Goal: Task Accomplishment & Management: Complete application form

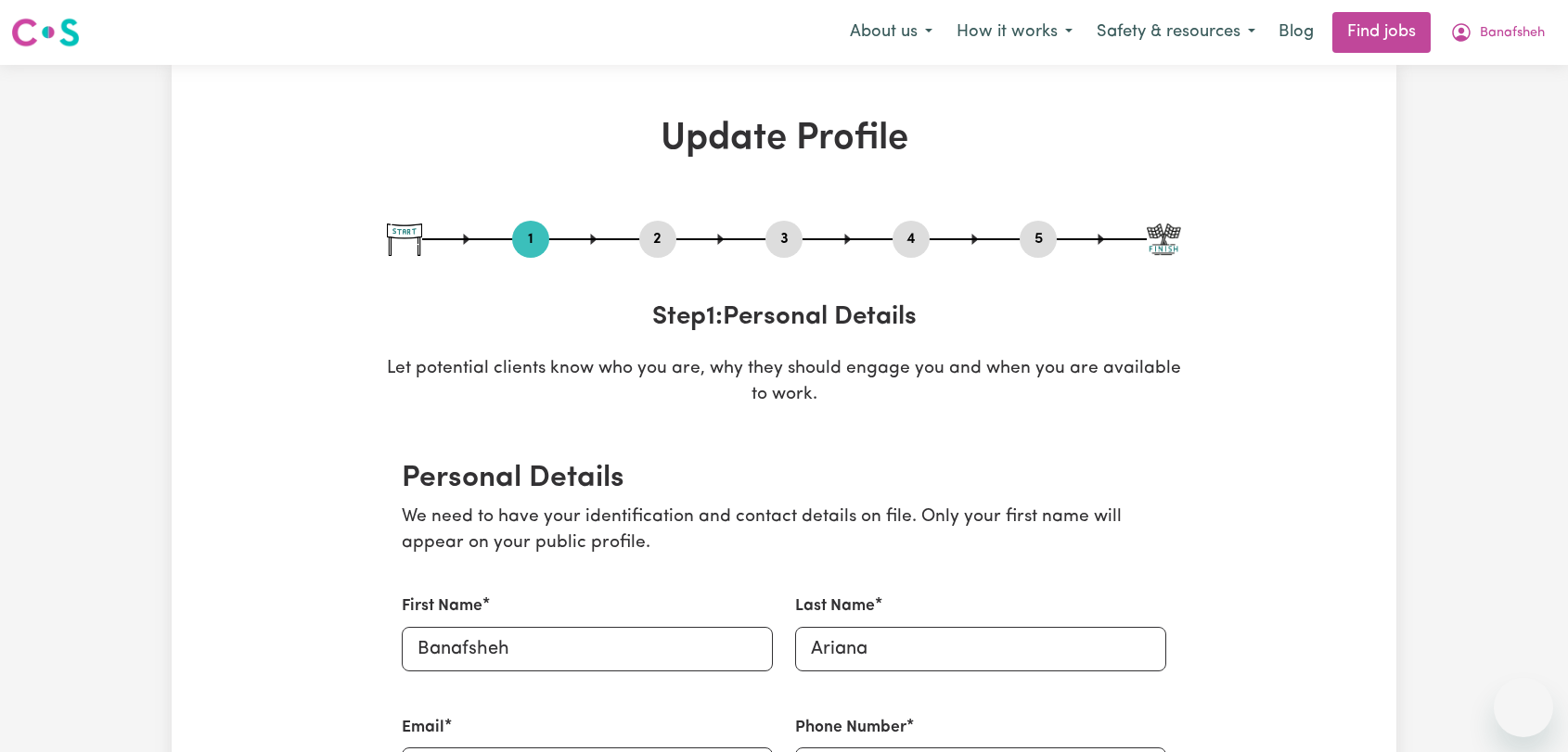
select select "[DEMOGRAPHIC_DATA]"
select select "Australian PR"
select select "Studying a healthcare related degree or qualification"
select select "55"
select select "80"
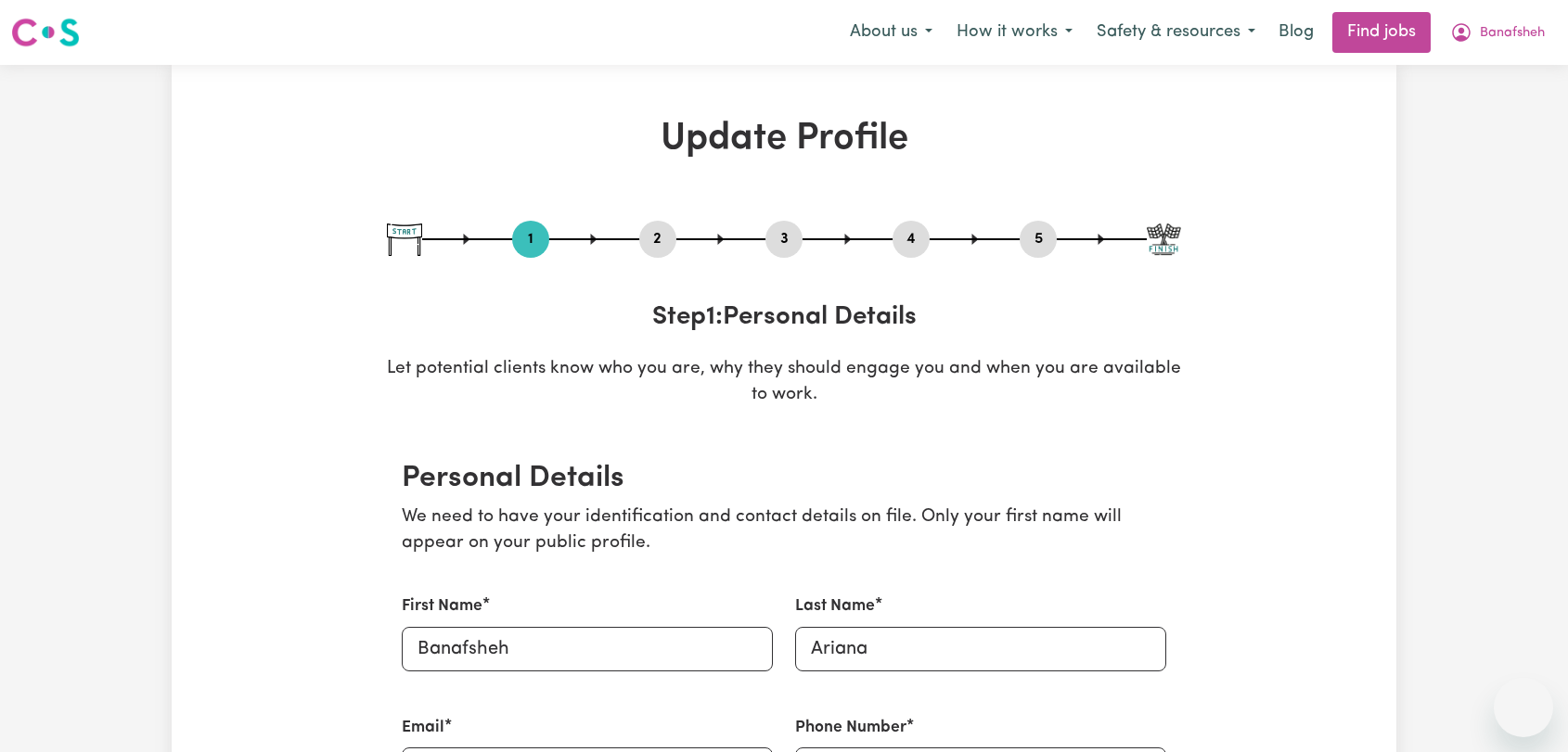
select select "95"
select select "117"
click at [653, 238] on button "2" at bounding box center [658, 240] width 37 height 24
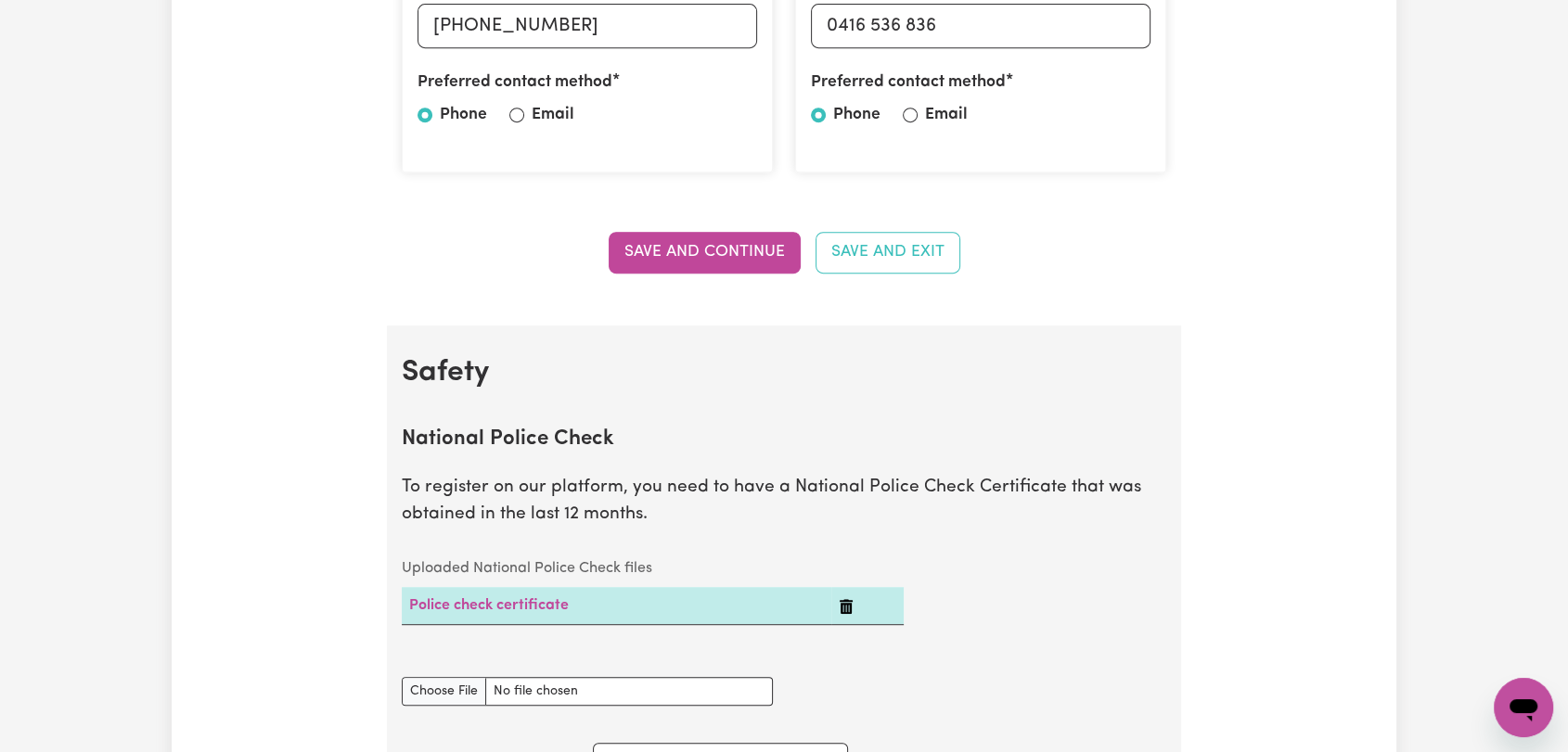
scroll to position [618, 0]
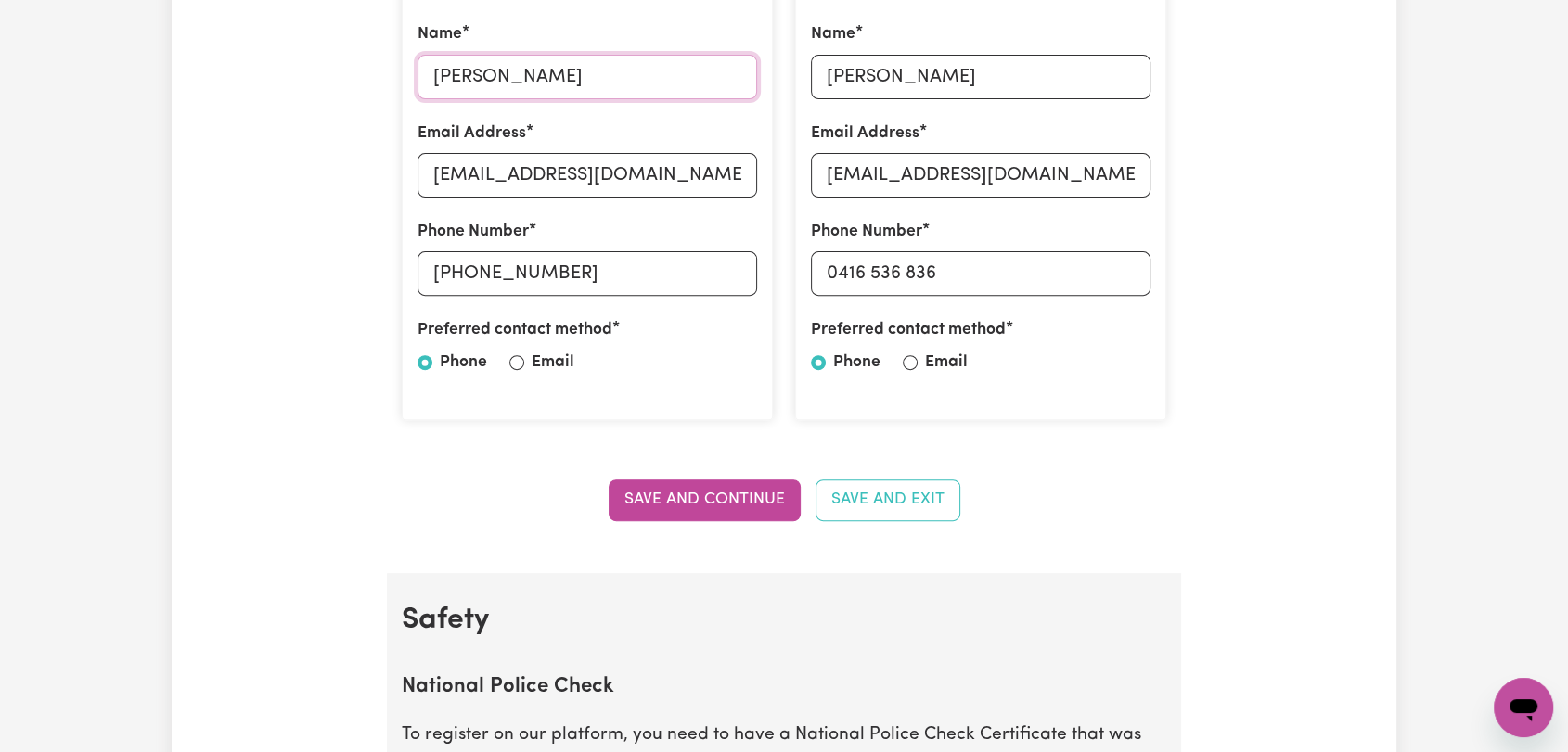
click at [494, 69] on input "[PERSON_NAME]" at bounding box center [586, 77] width 339 height 45
paste input "[PERSON_NAME]"
type input "[PERSON_NAME]"
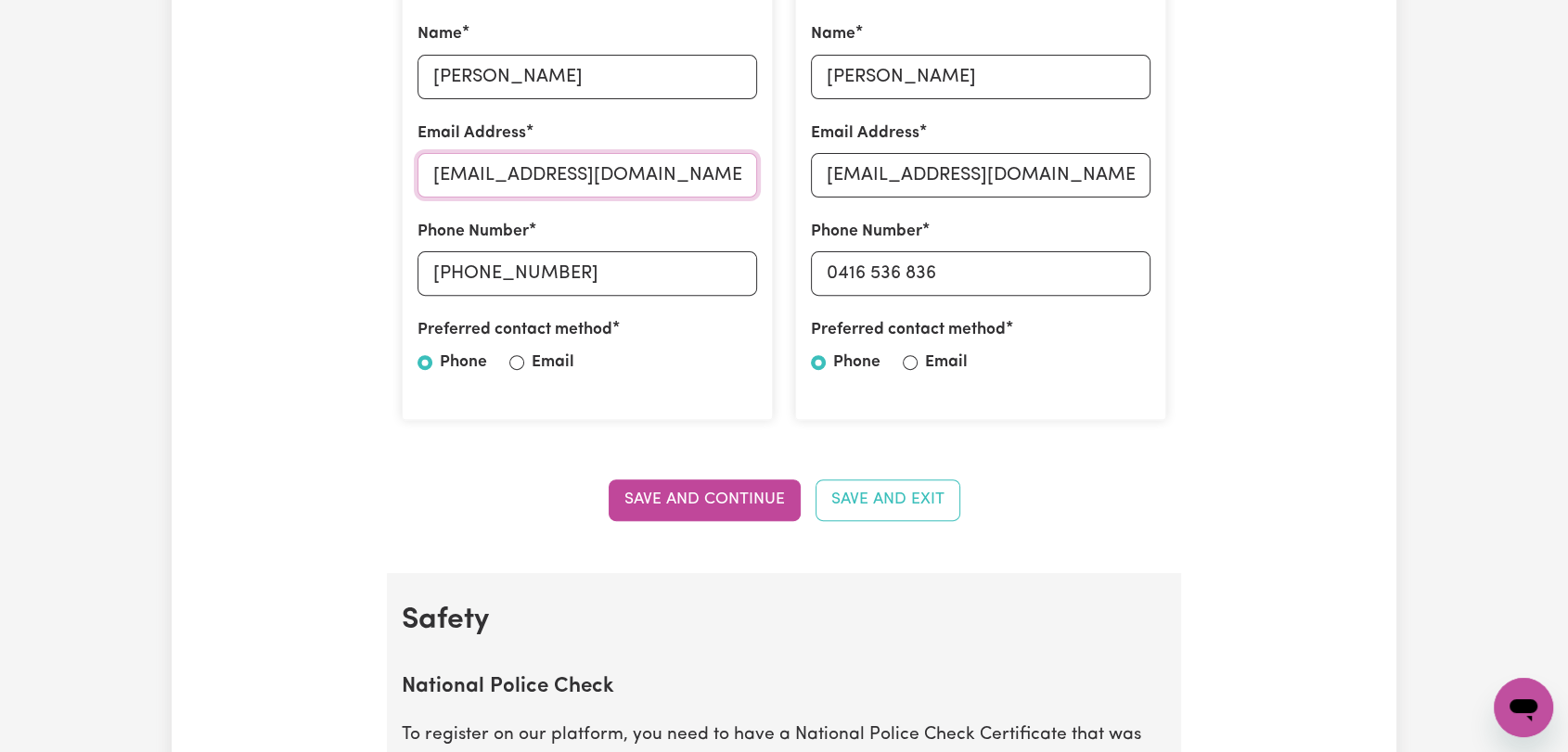
click at [468, 173] on input "[EMAIL_ADDRESS][DOMAIN_NAME]" at bounding box center [586, 176] width 339 height 45
paste input "[EMAIL_ADDRESS]"
type input "[EMAIL_ADDRESS][DOMAIN_NAME]"
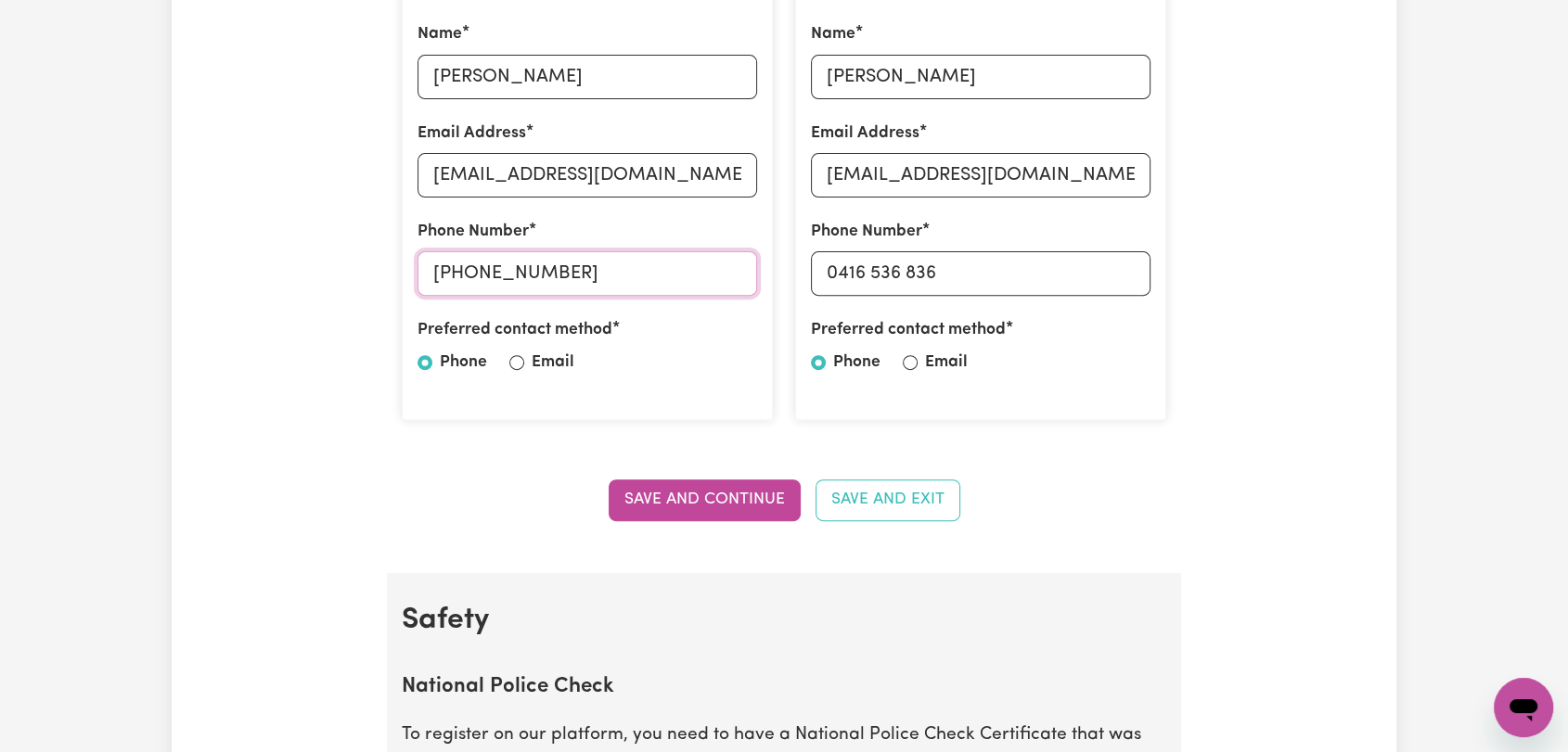
click at [485, 285] on input "[PHONE_NUMBER]" at bounding box center [586, 273] width 339 height 45
paste input "0416 536 836"
type input "0416 536 836"
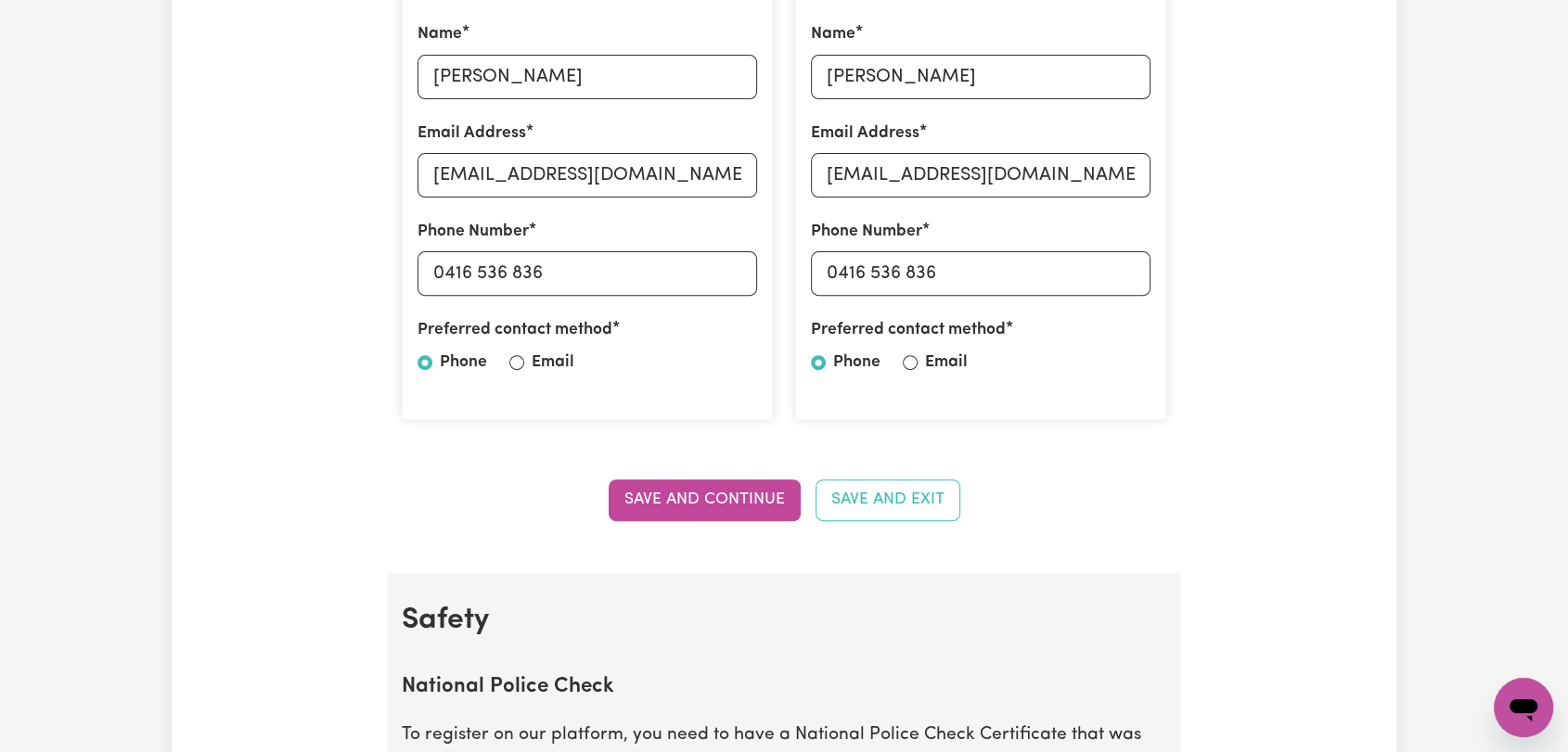
click at [655, 489] on button "Save and Continue" at bounding box center [705, 500] width 192 height 41
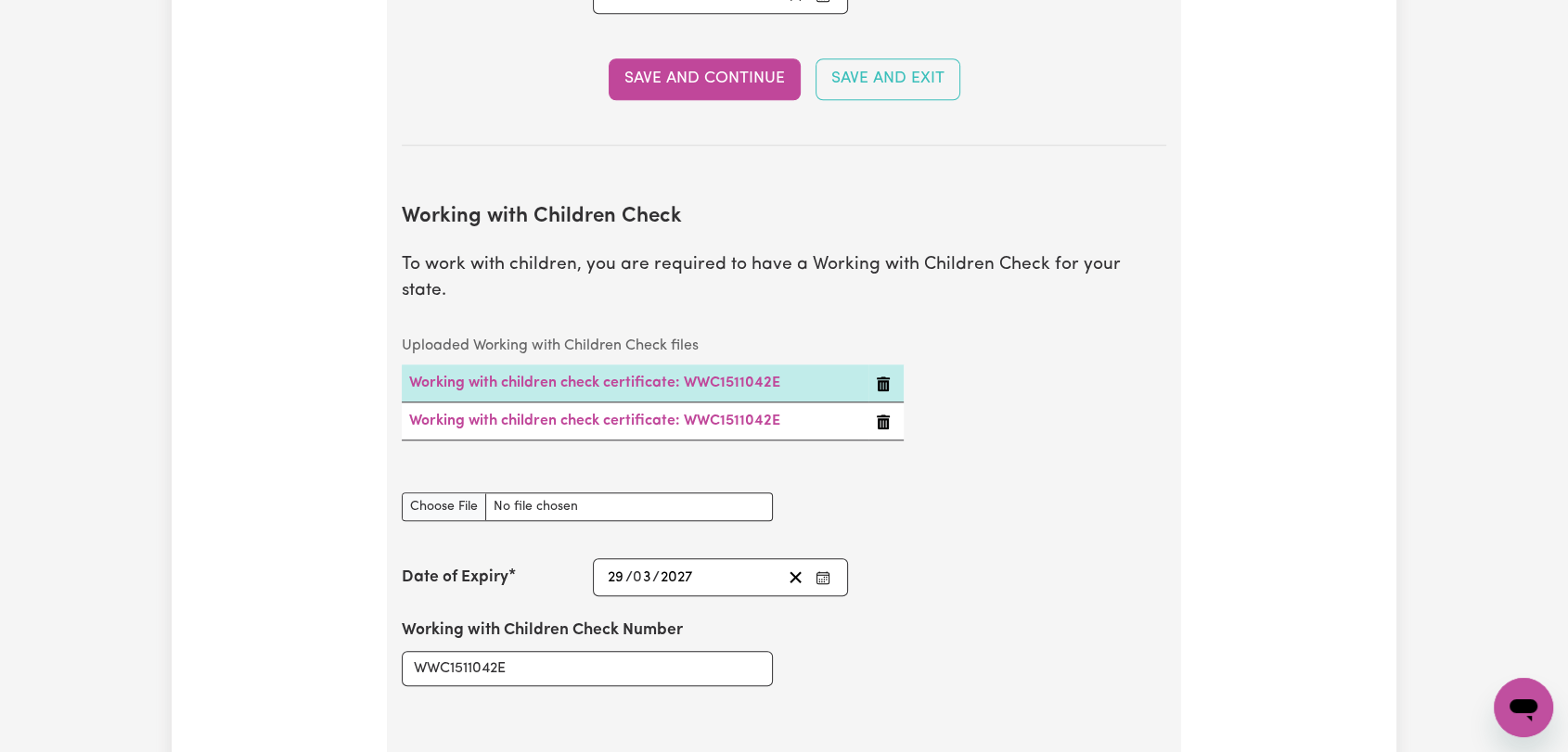
scroll to position [1651, 0]
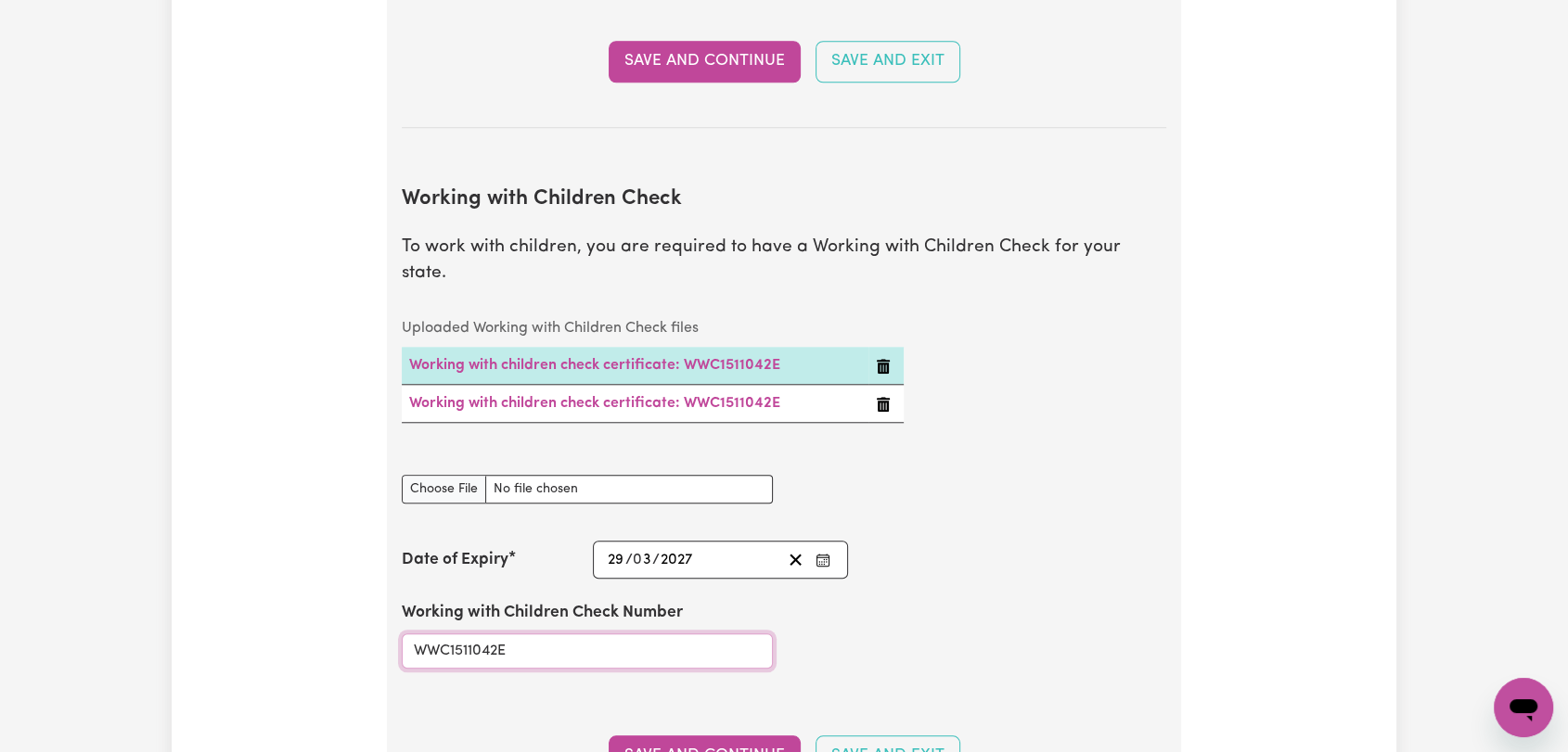
click at [462, 634] on input "WWC1511042E" at bounding box center [586, 652] width 371 height 35
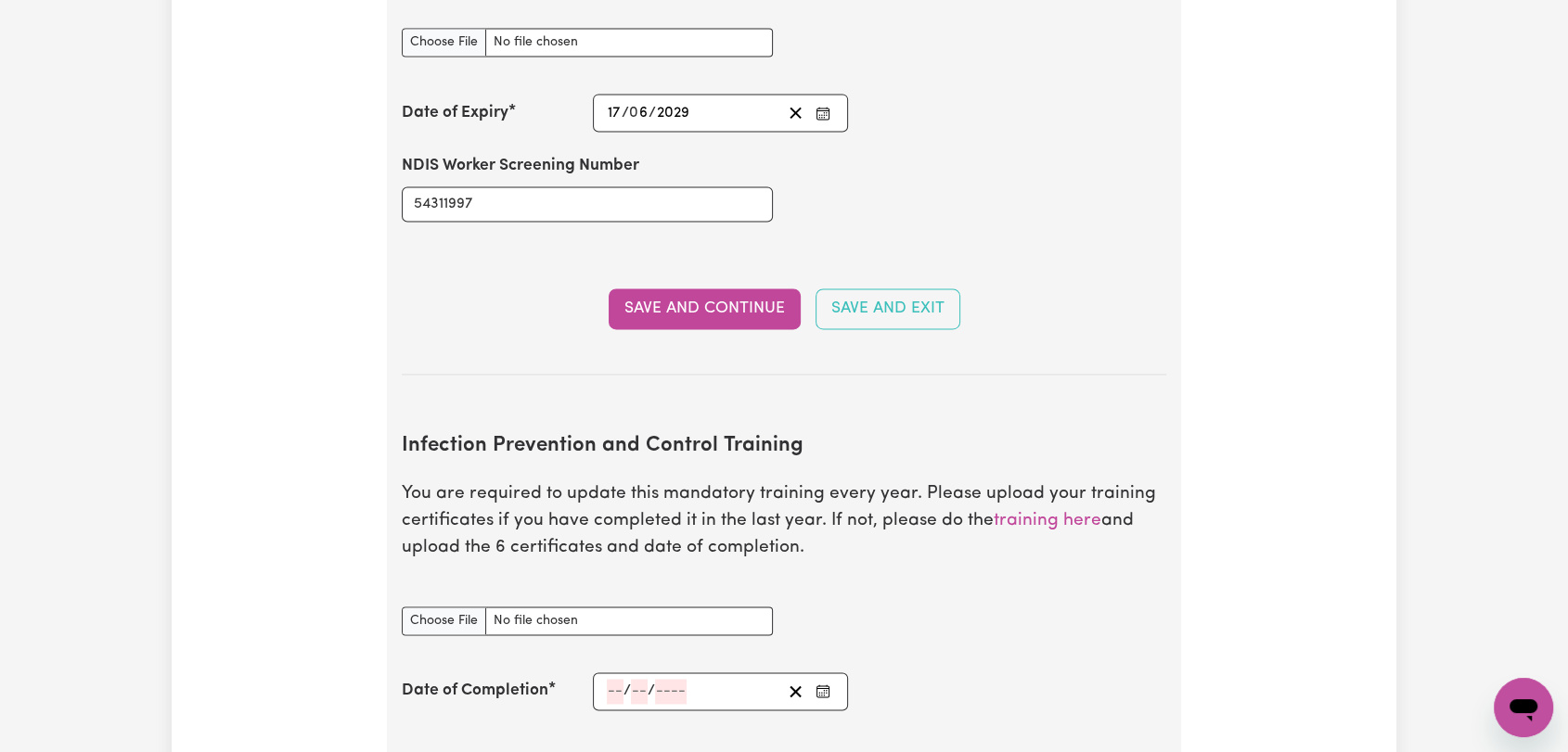
scroll to position [2991, 0]
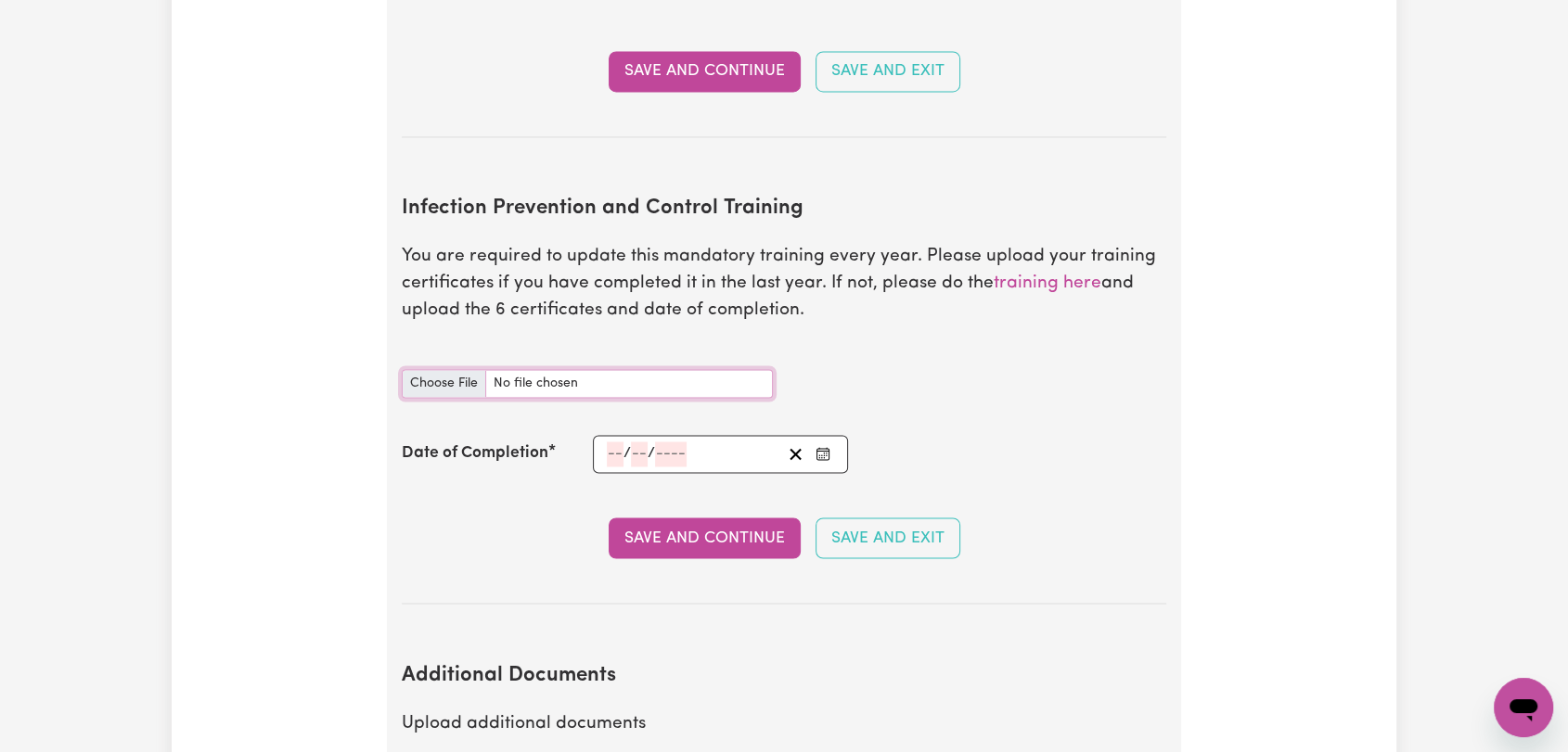
click at [468, 369] on input "Infection Prevention and Control Training document" at bounding box center [586, 383] width 371 height 29
type input "C:\fakepath\Banafsheh Ariana - IPC - CHAIN OF INFECTION - [DATE].pdf"
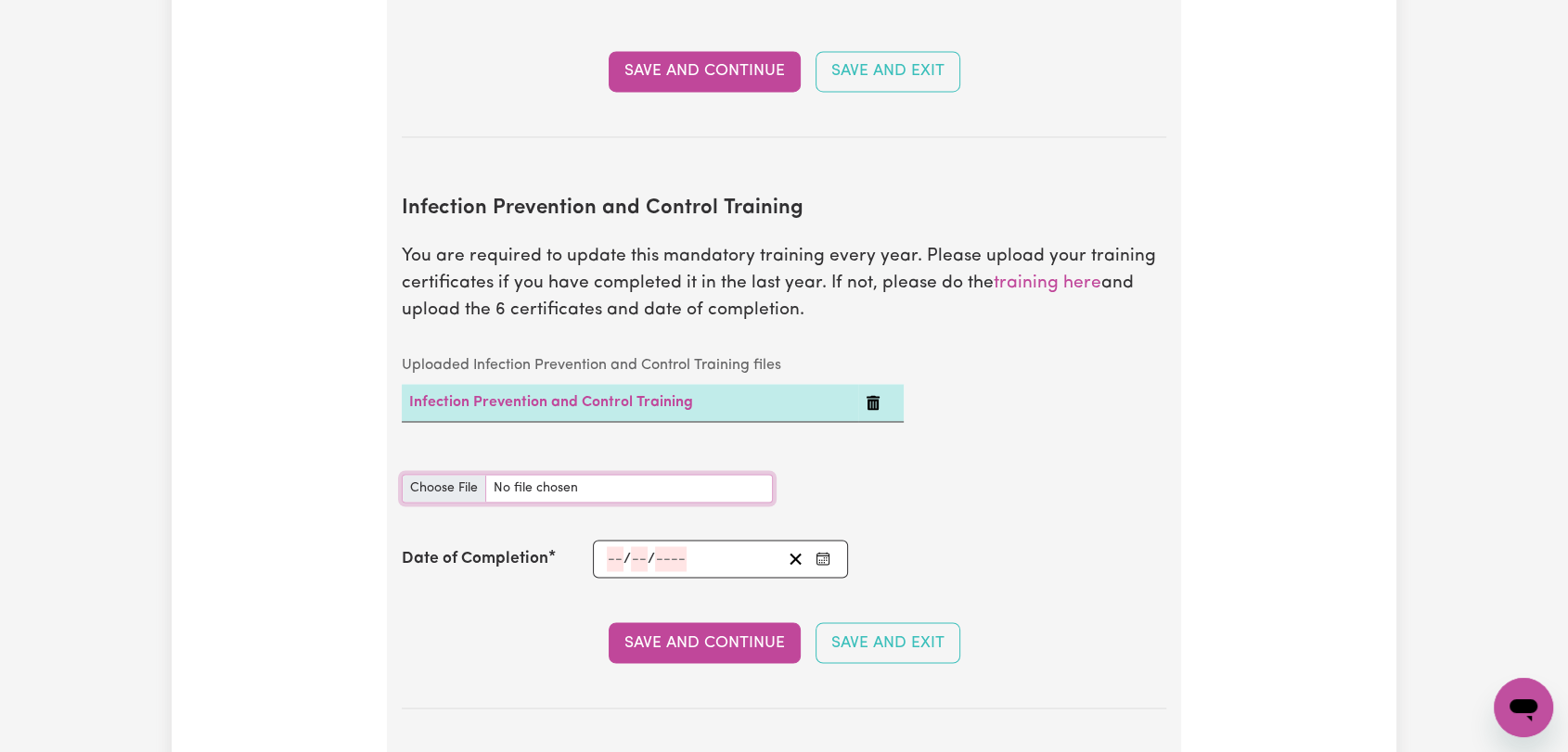
click at [423, 474] on input "Infection Prevention and Control Training document" at bounding box center [586, 488] width 371 height 29
type input "C:\fakepath\Banafsheh Ariana - IPC - CLEANING - [DATE].pdf"
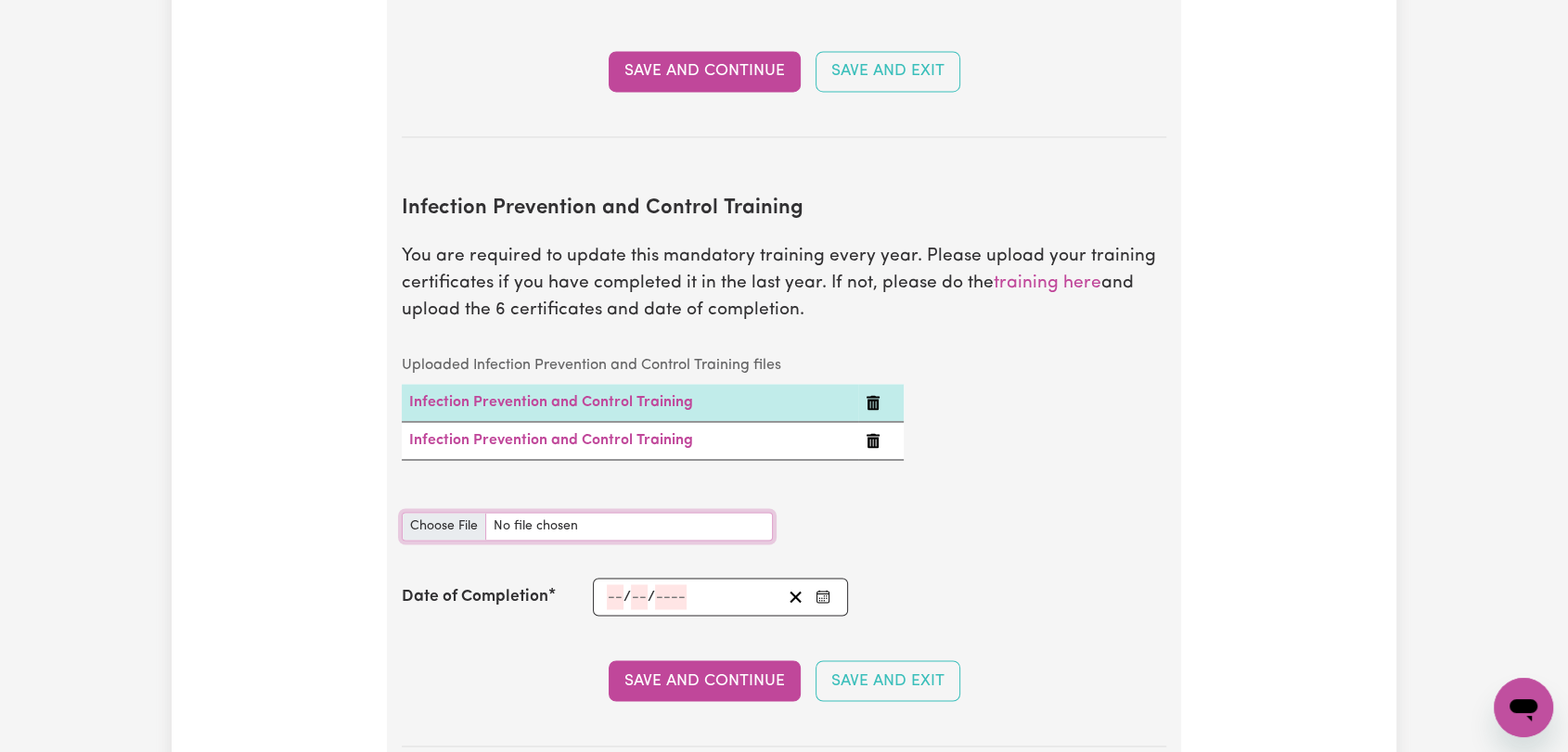
click at [443, 512] on input "Infection Prevention and Control Training document" at bounding box center [586, 526] width 371 height 29
type input "C:\fakepath\Banafsheh Ariana - IPC - HAND HYGIENE - [DATE].pdf"
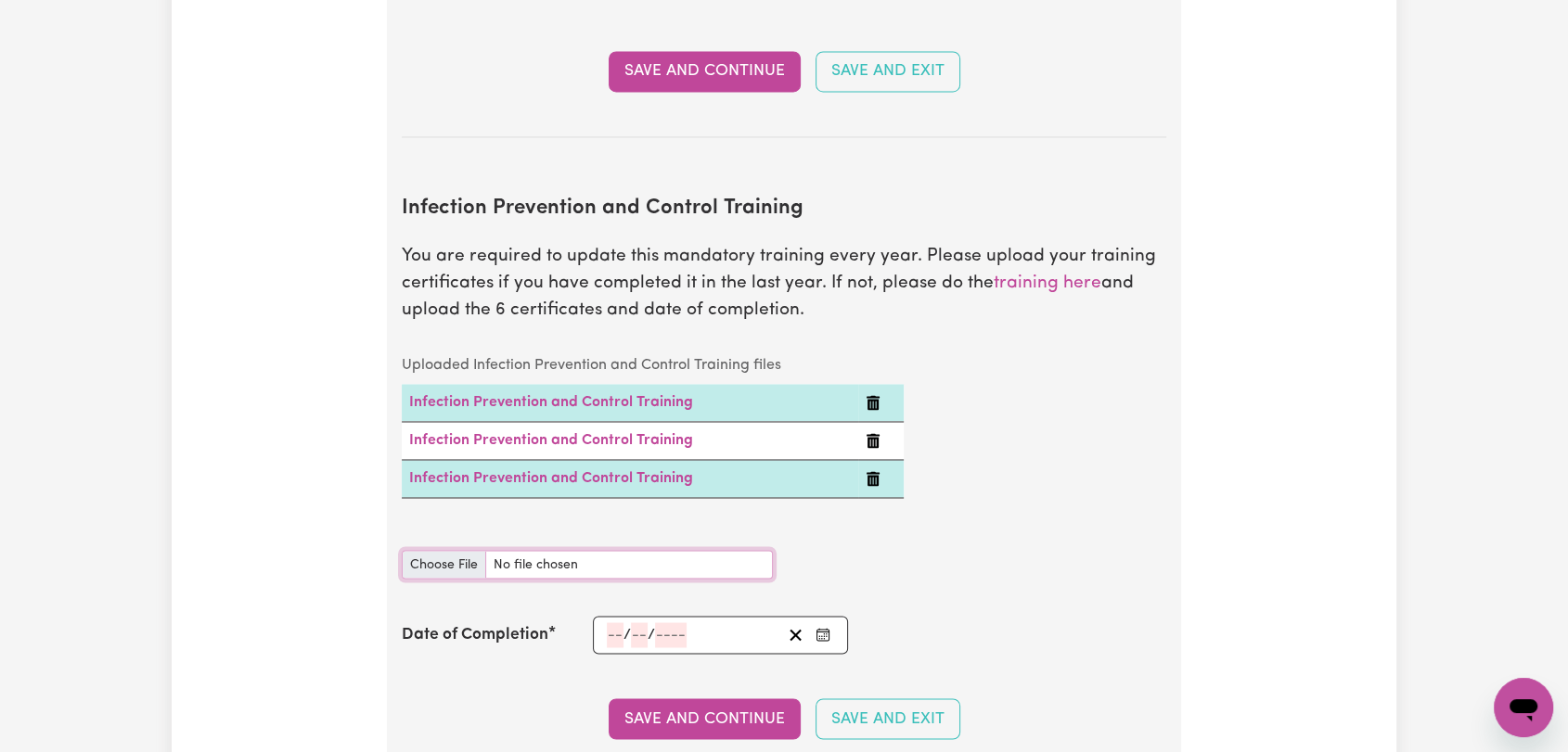
click at [421, 550] on input "Infection Prevention and Control Training document" at bounding box center [586, 564] width 371 height 29
type input "C:\fakepath\Banafsheh Ariana - IPC - OUTBREAKS - [DATE].pdf"
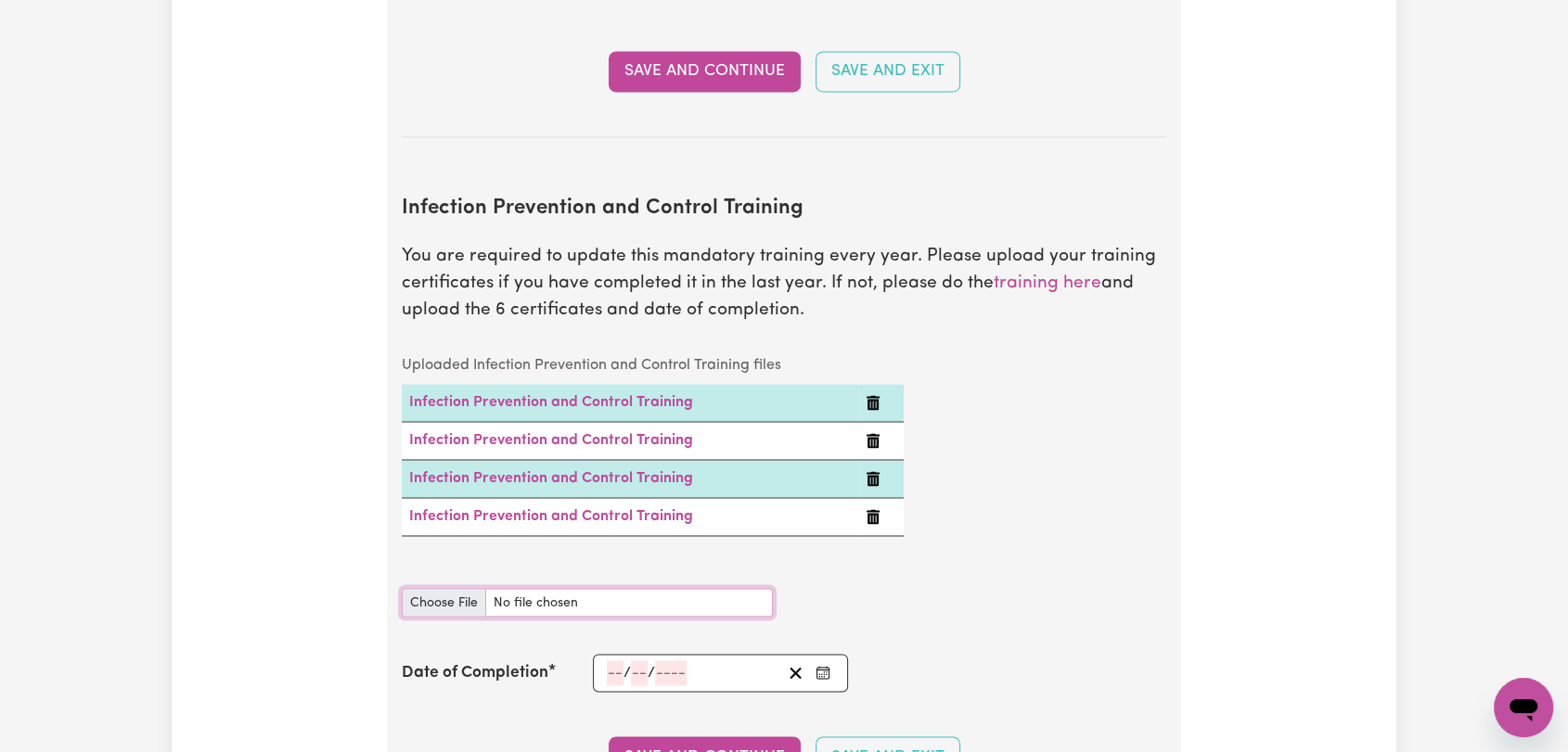
click at [428, 588] on input "Infection Prevention and Control Training document" at bounding box center [586, 602] width 371 height 29
type input "C:\fakepath\Banafsheh Ariana - IPC - PPE - [DATE].pdf"
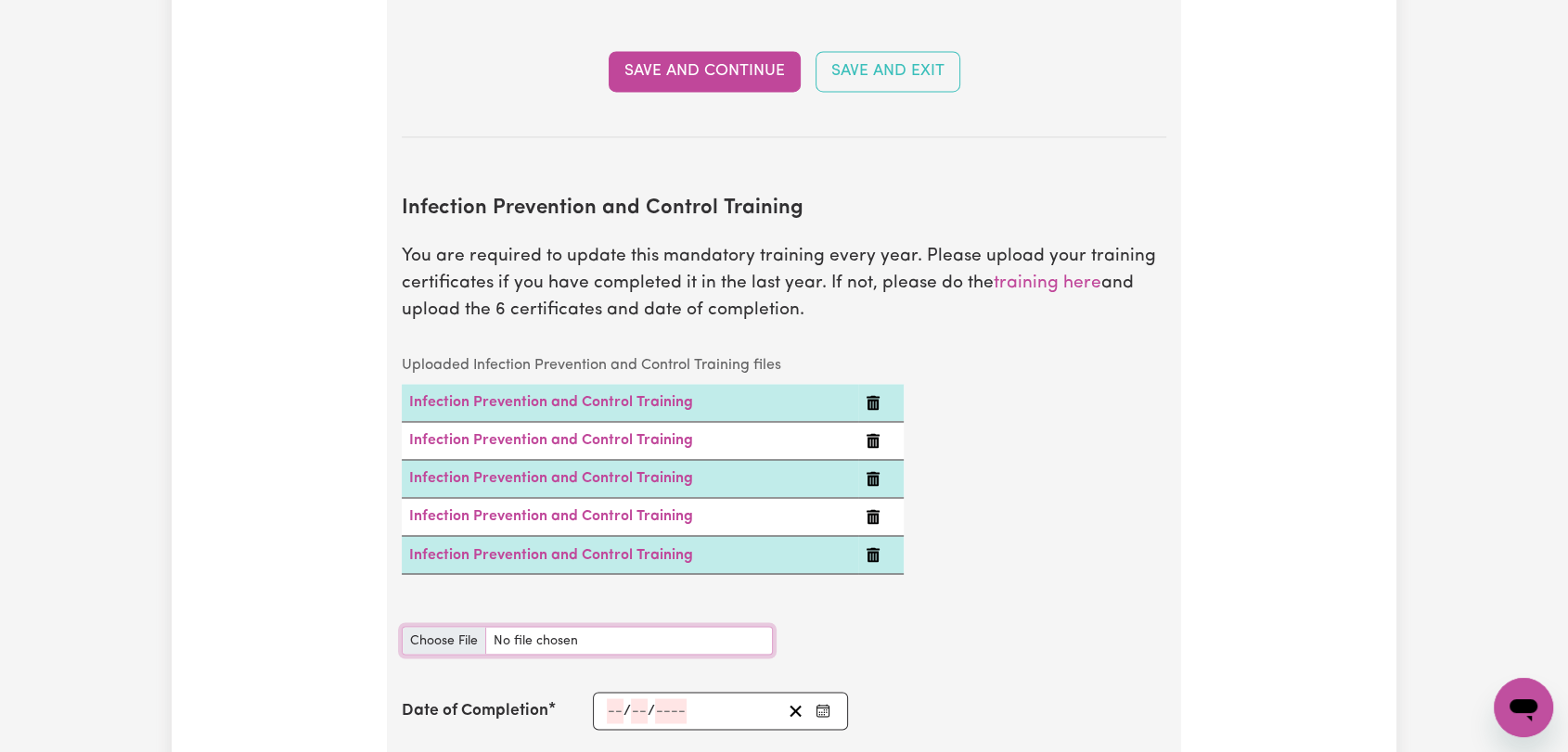
click at [427, 627] on input "Infection Prevention and Control Training document" at bounding box center [586, 640] width 371 height 29
type input "C:\fakepath\Banafsheh Ariana - IPC - WASTE - [DATE].pdf"
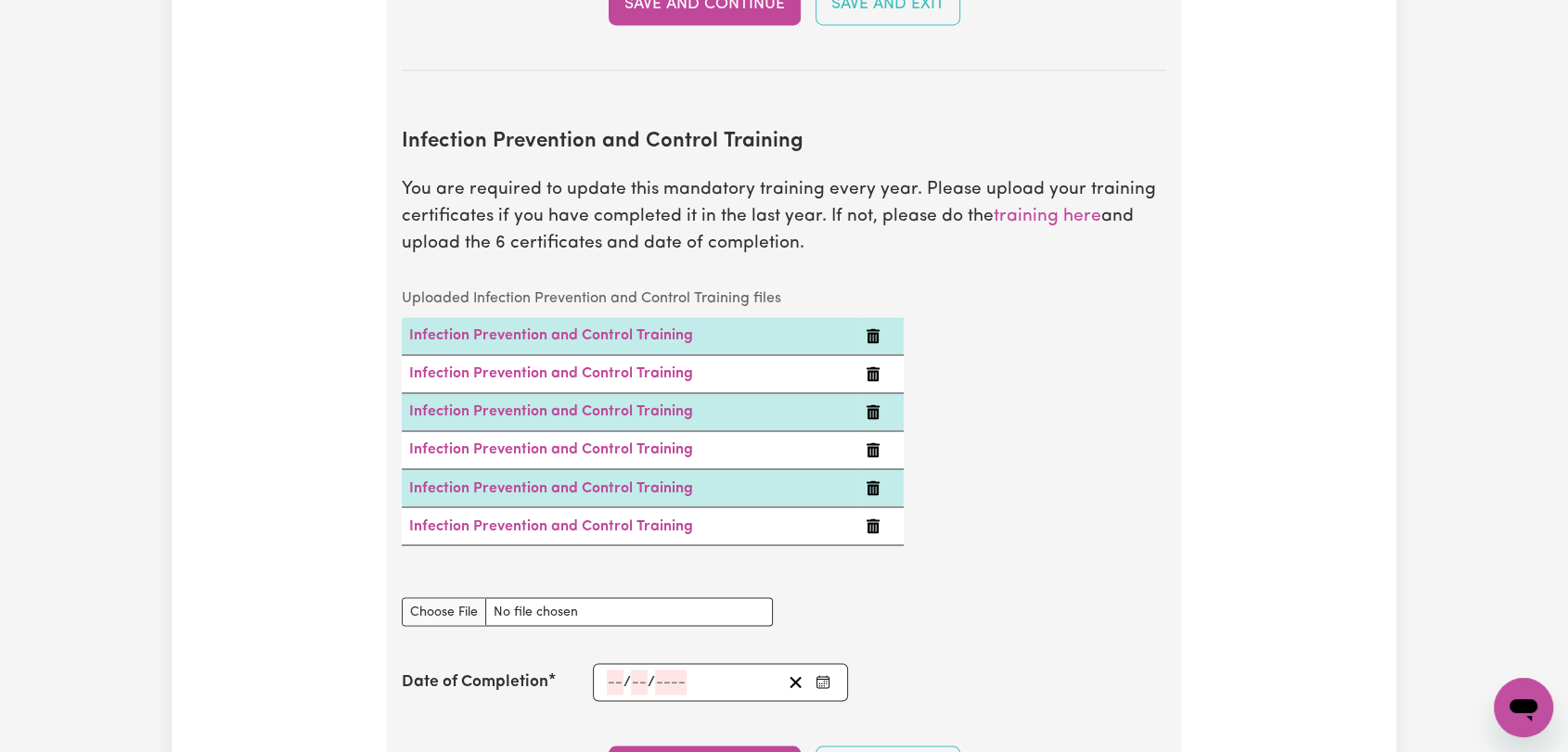
scroll to position [3094, 0]
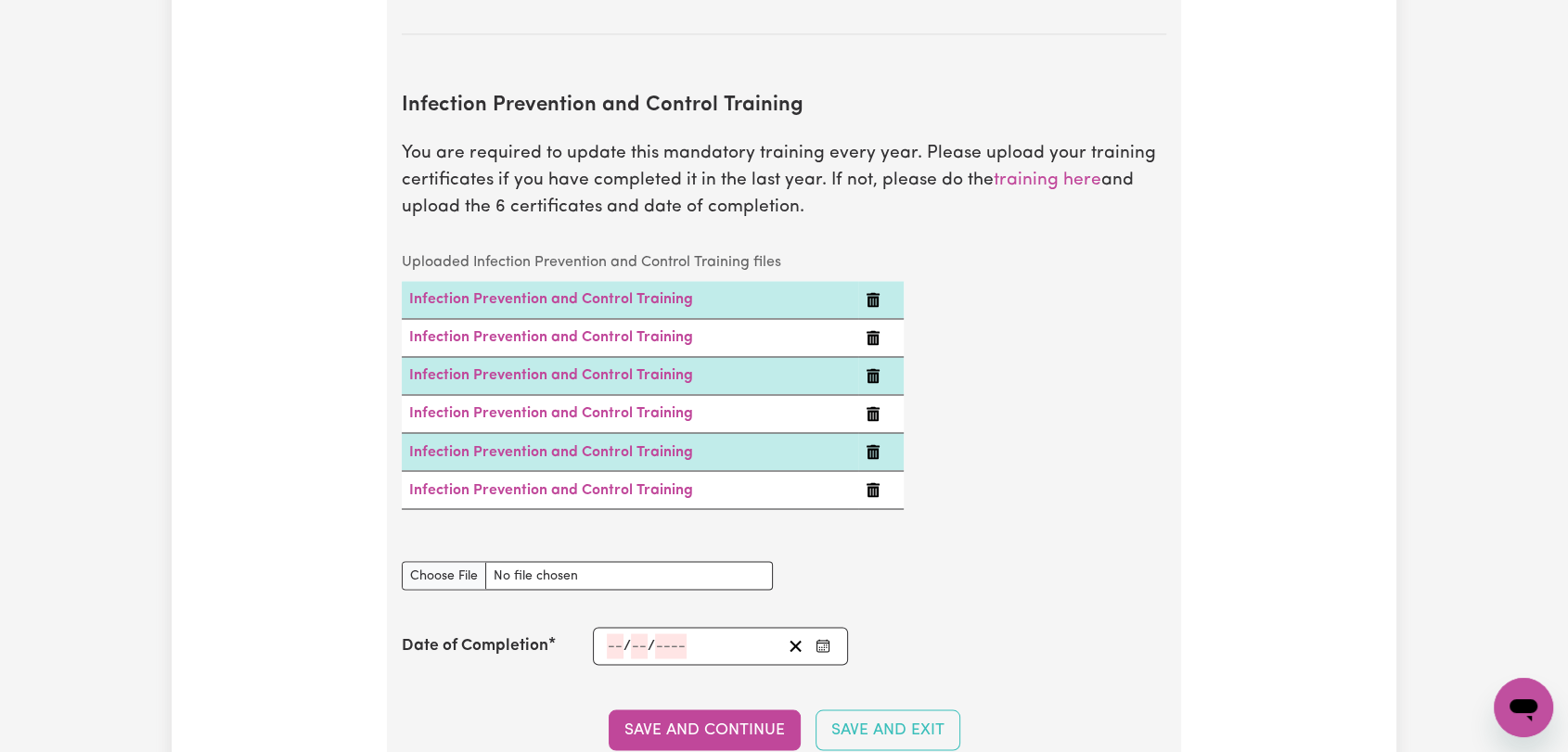
click at [830, 634] on button "Enter the Date of Completion of your Infection Prevention and Control Training" at bounding box center [823, 646] width 26 height 25
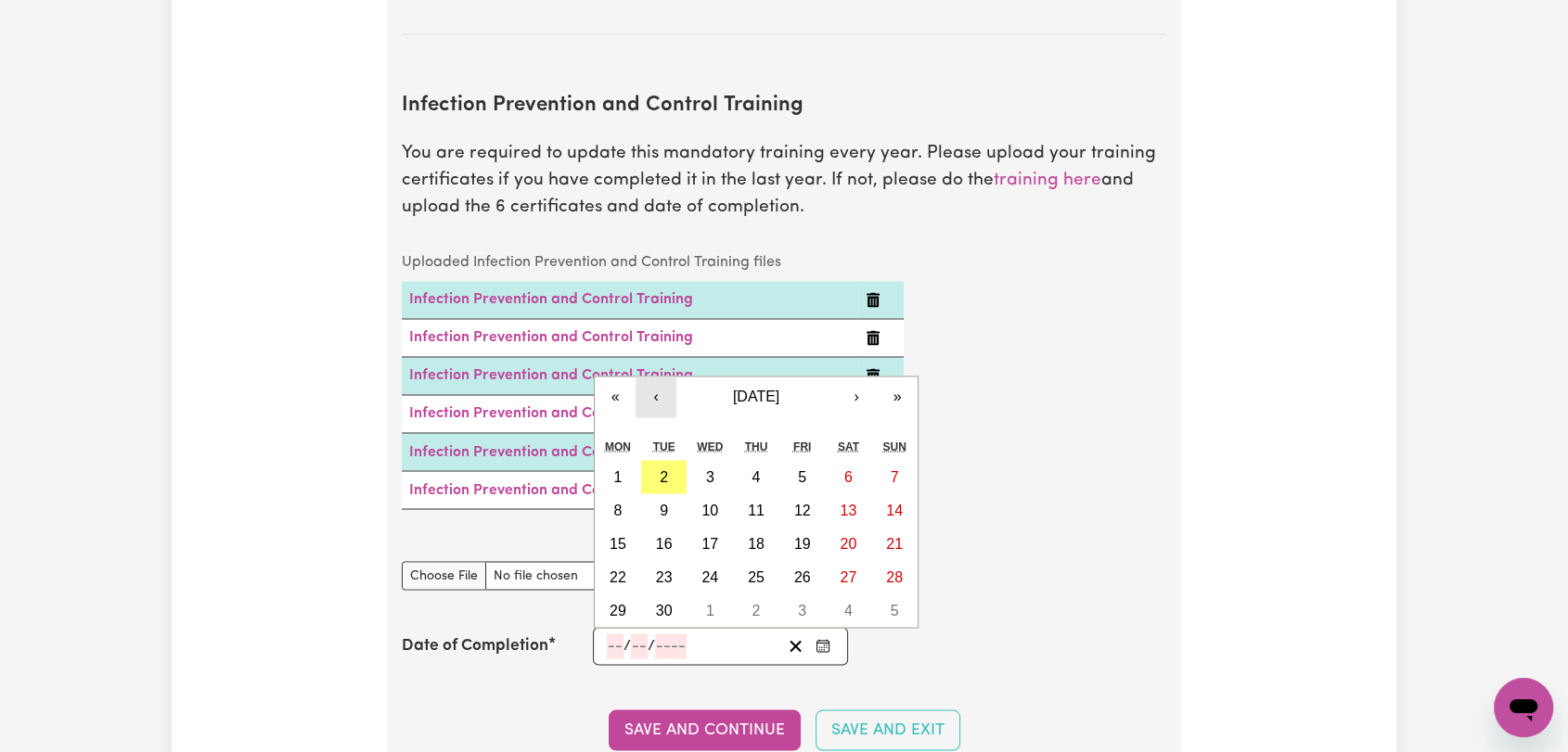
click at [657, 376] on button "‹" at bounding box center [656, 397] width 41 height 41
click at [893, 569] on abbr "24" at bounding box center [894, 576] width 17 height 16
type input "[DATE]"
type input "24"
type input "8"
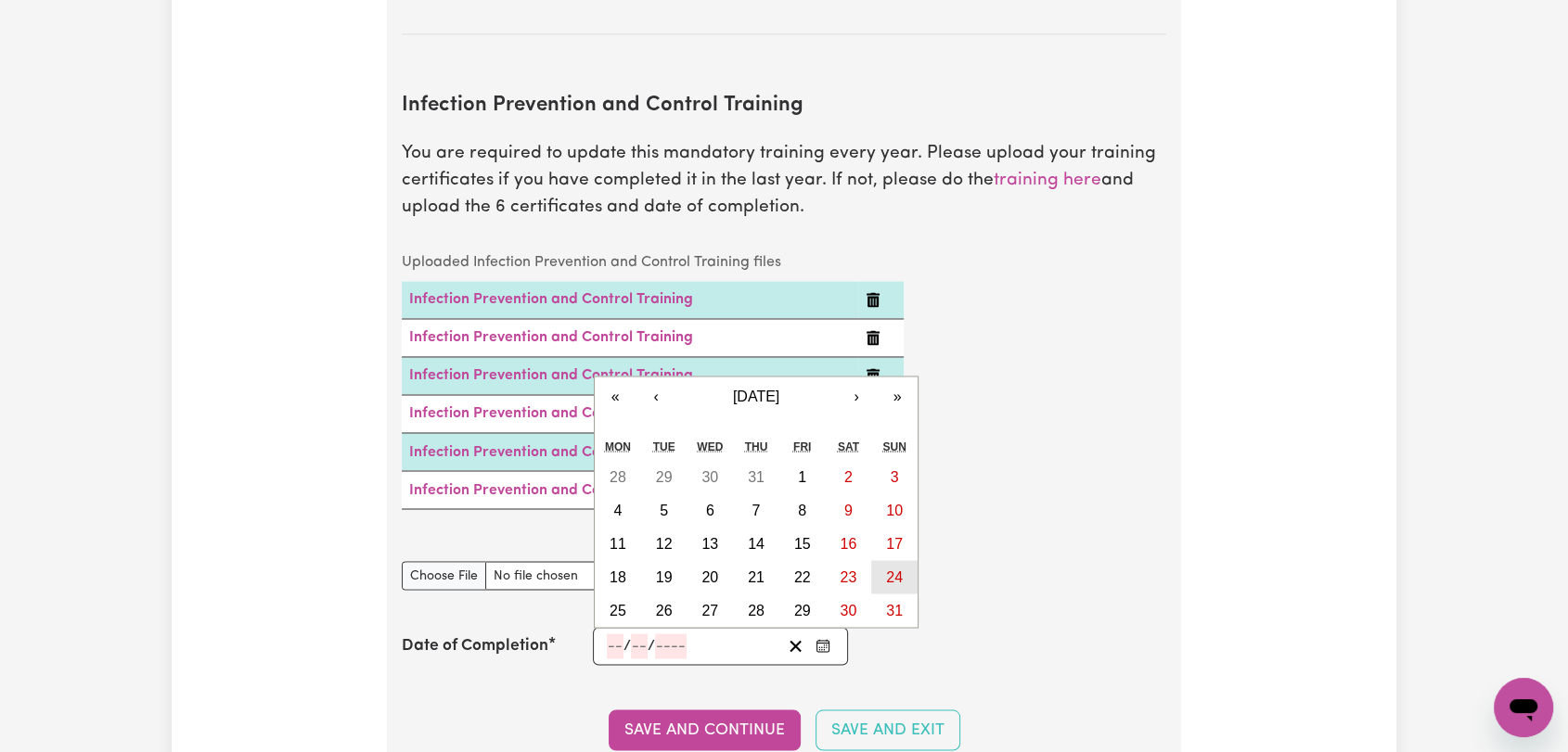
type input "2025"
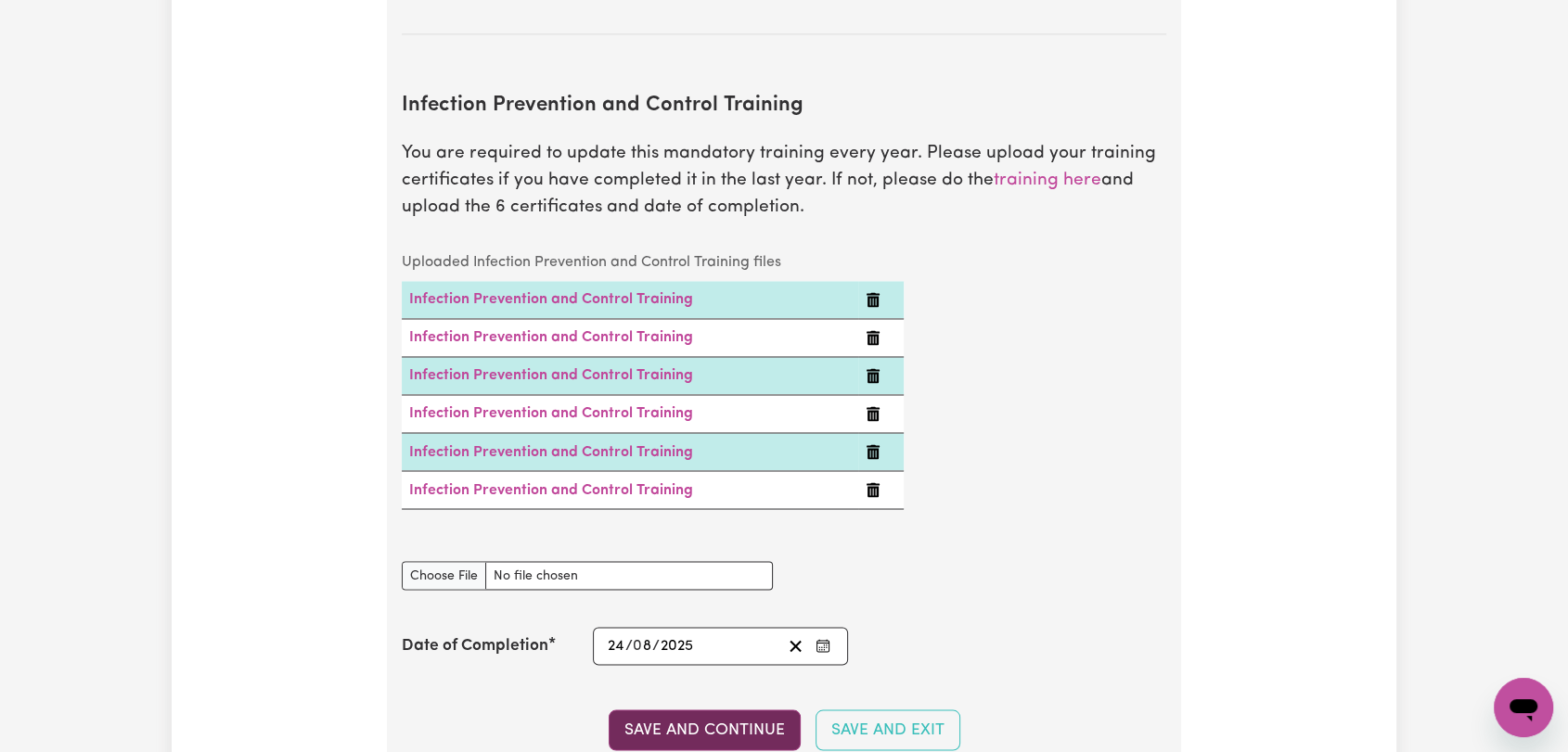
click at [690, 710] on button "Save and Continue" at bounding box center [705, 731] width 192 height 41
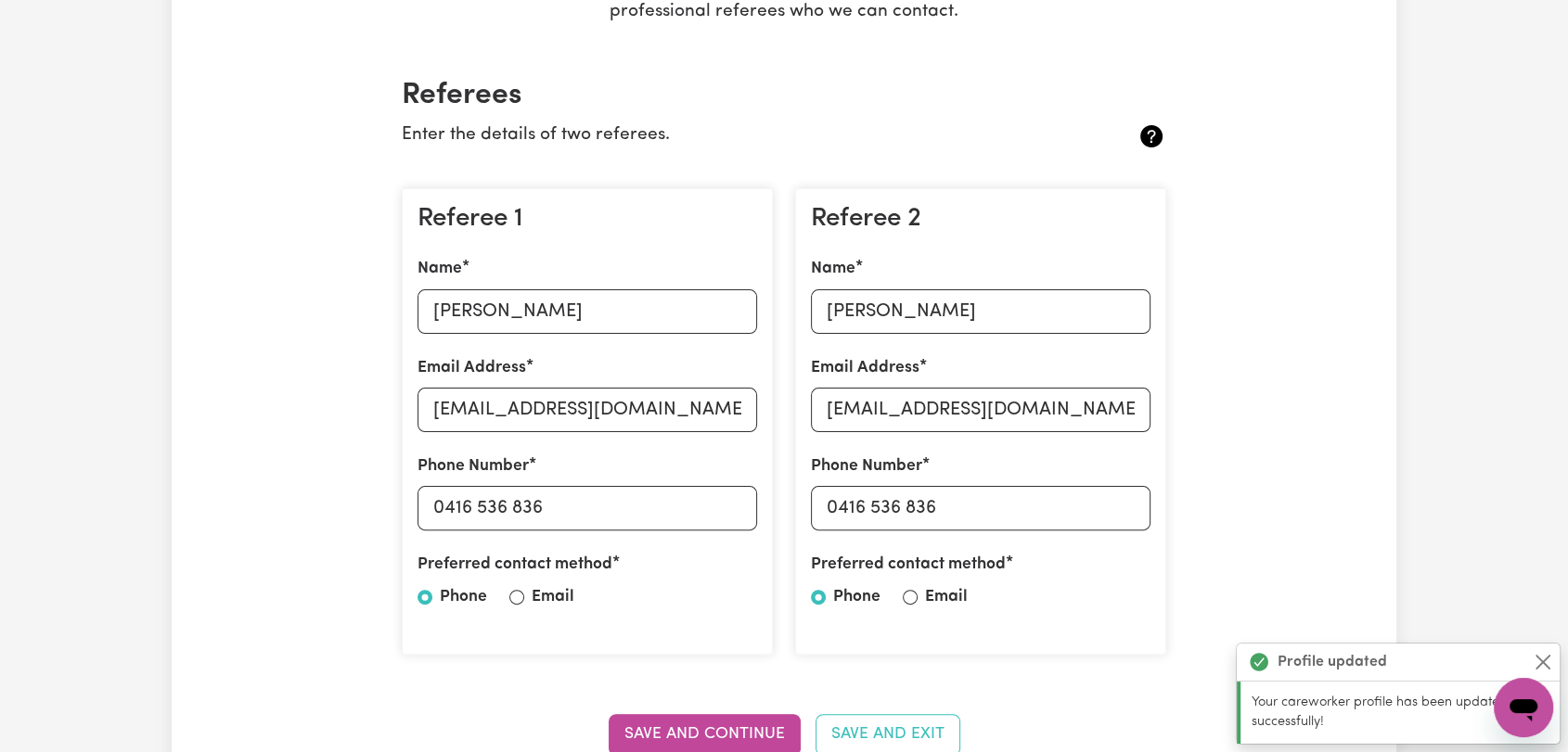
scroll to position [0, 0]
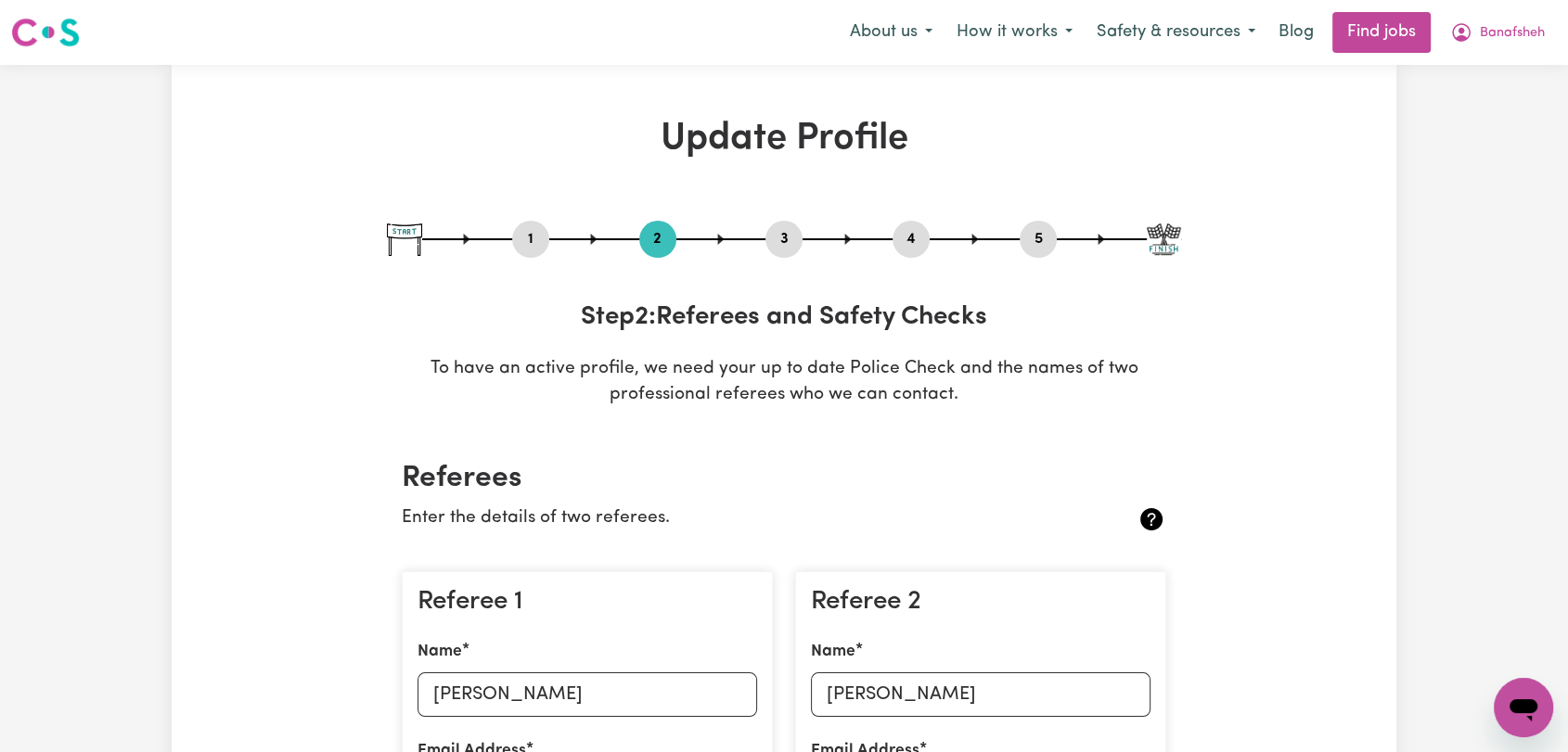
click at [783, 246] on button "3" at bounding box center [784, 240] width 37 height 24
select select "2022"
select select "2021"
select select "2022"
select select "2017"
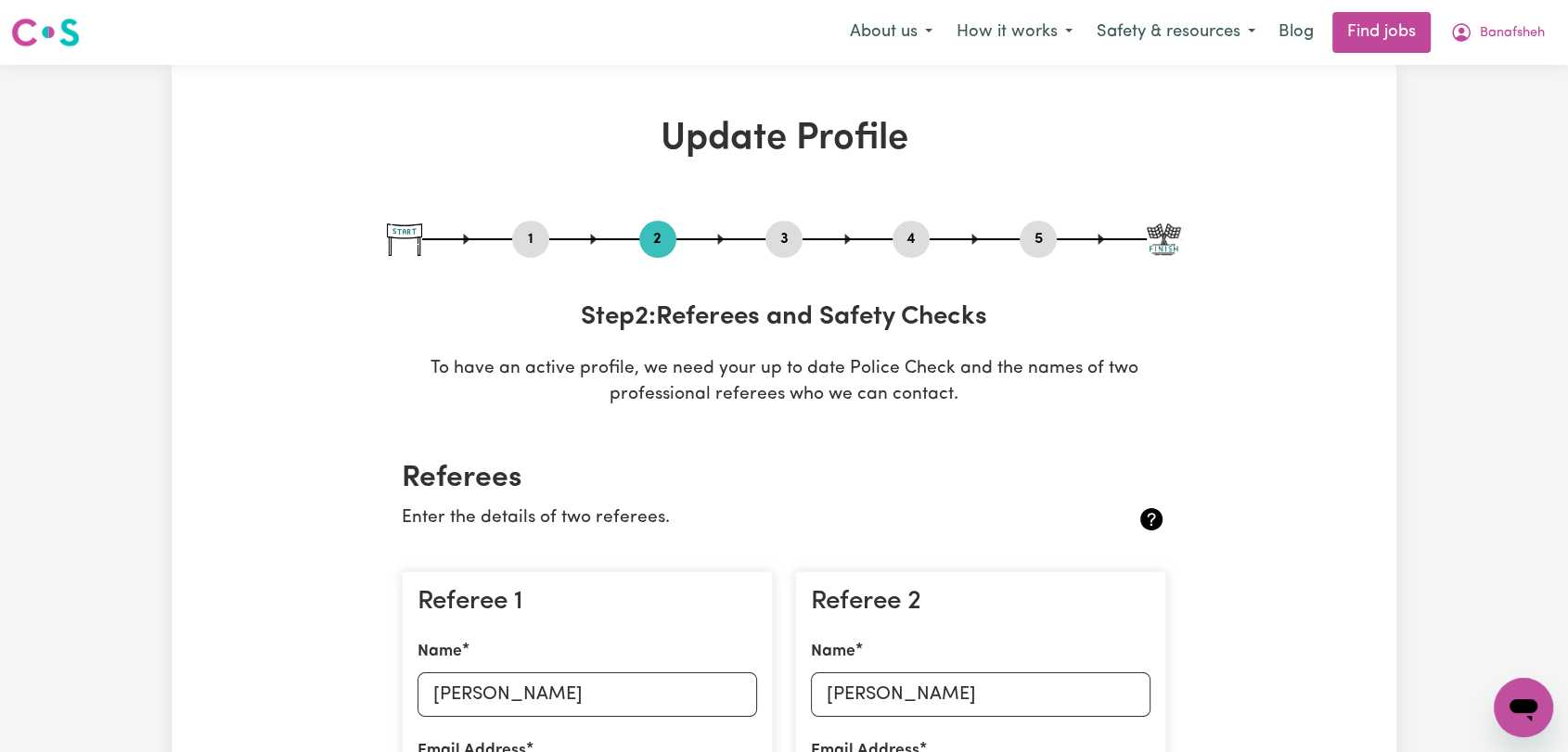
select select "2021"
select select "Certificate III (Individual Support)"
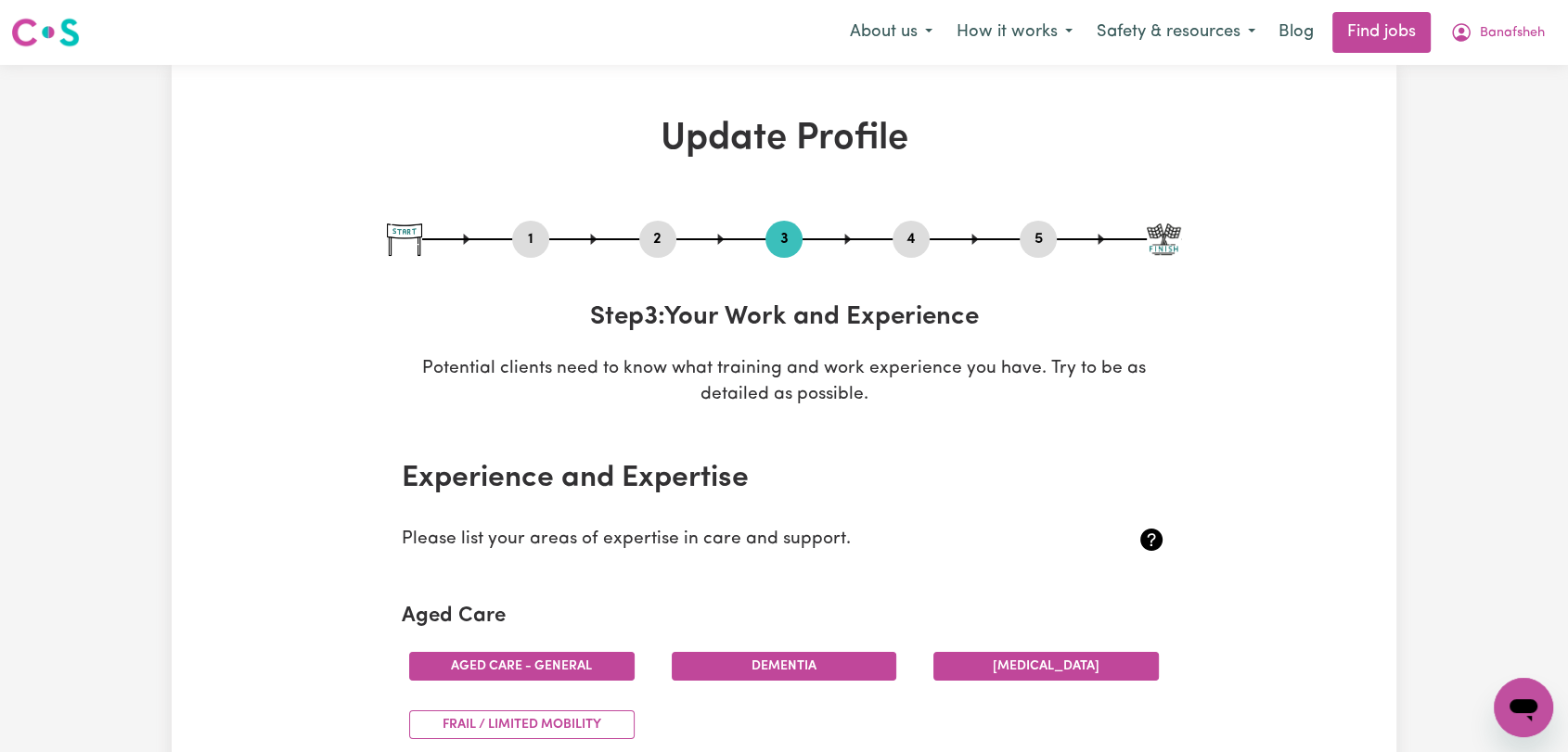
click at [923, 234] on button "4" at bounding box center [911, 240] width 37 height 24
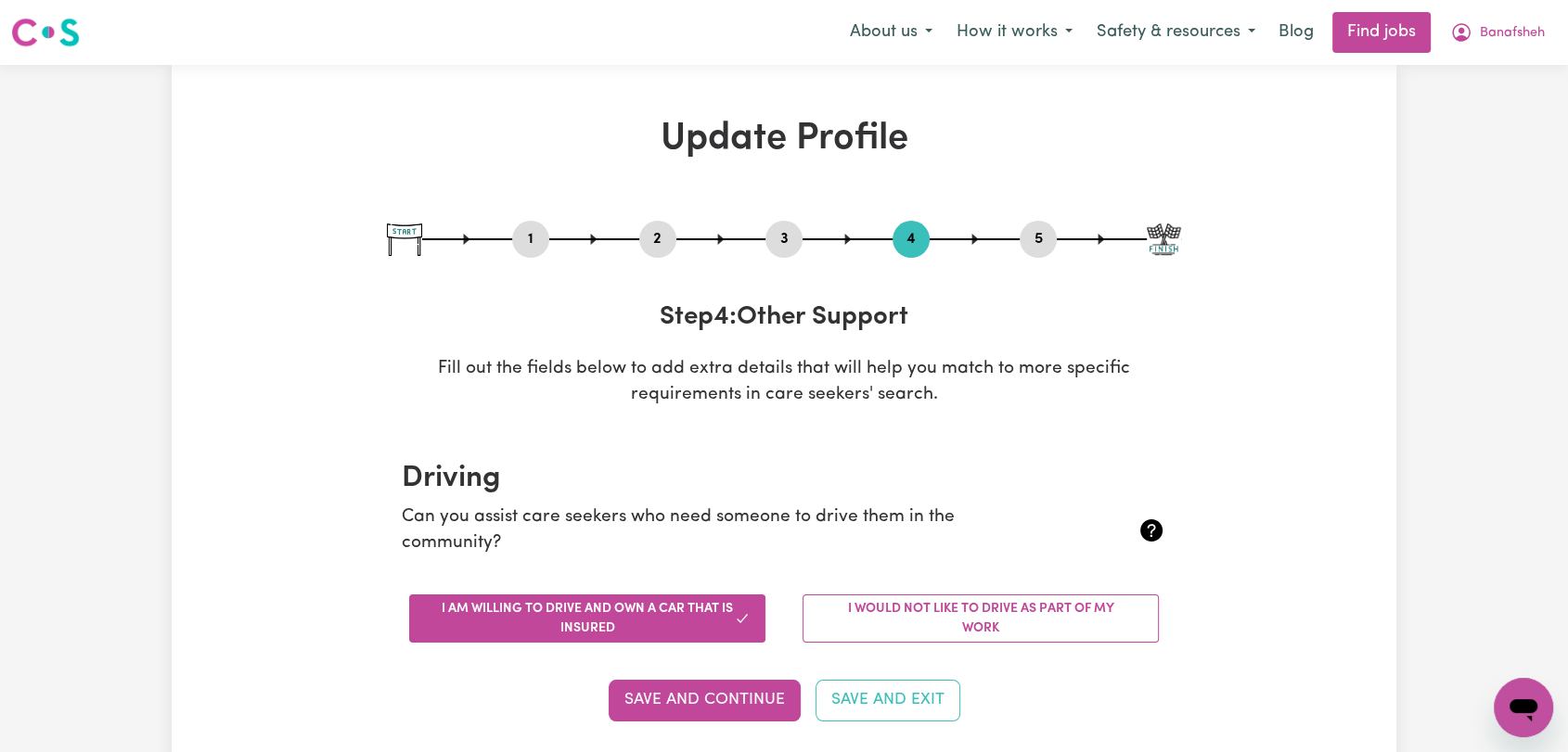
click at [1023, 233] on button "5" at bounding box center [1038, 240] width 37 height 24
select select "I am providing services privately on my own"
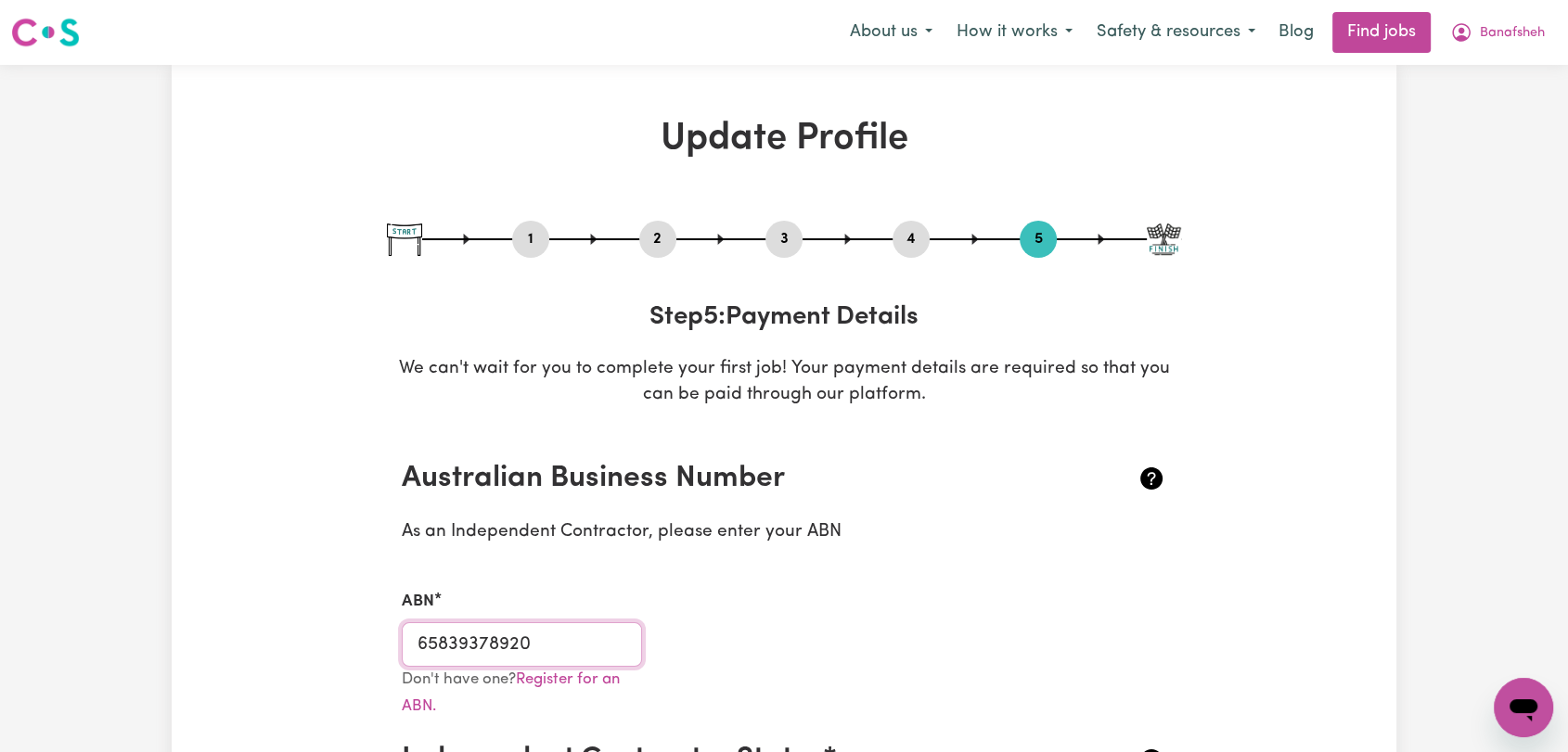
click at [460, 647] on input "65839378920" at bounding box center [521, 645] width 241 height 45
click at [460, 646] on input "65839378920" at bounding box center [521, 645] width 241 height 45
